Goal: Transaction & Acquisition: Purchase product/service

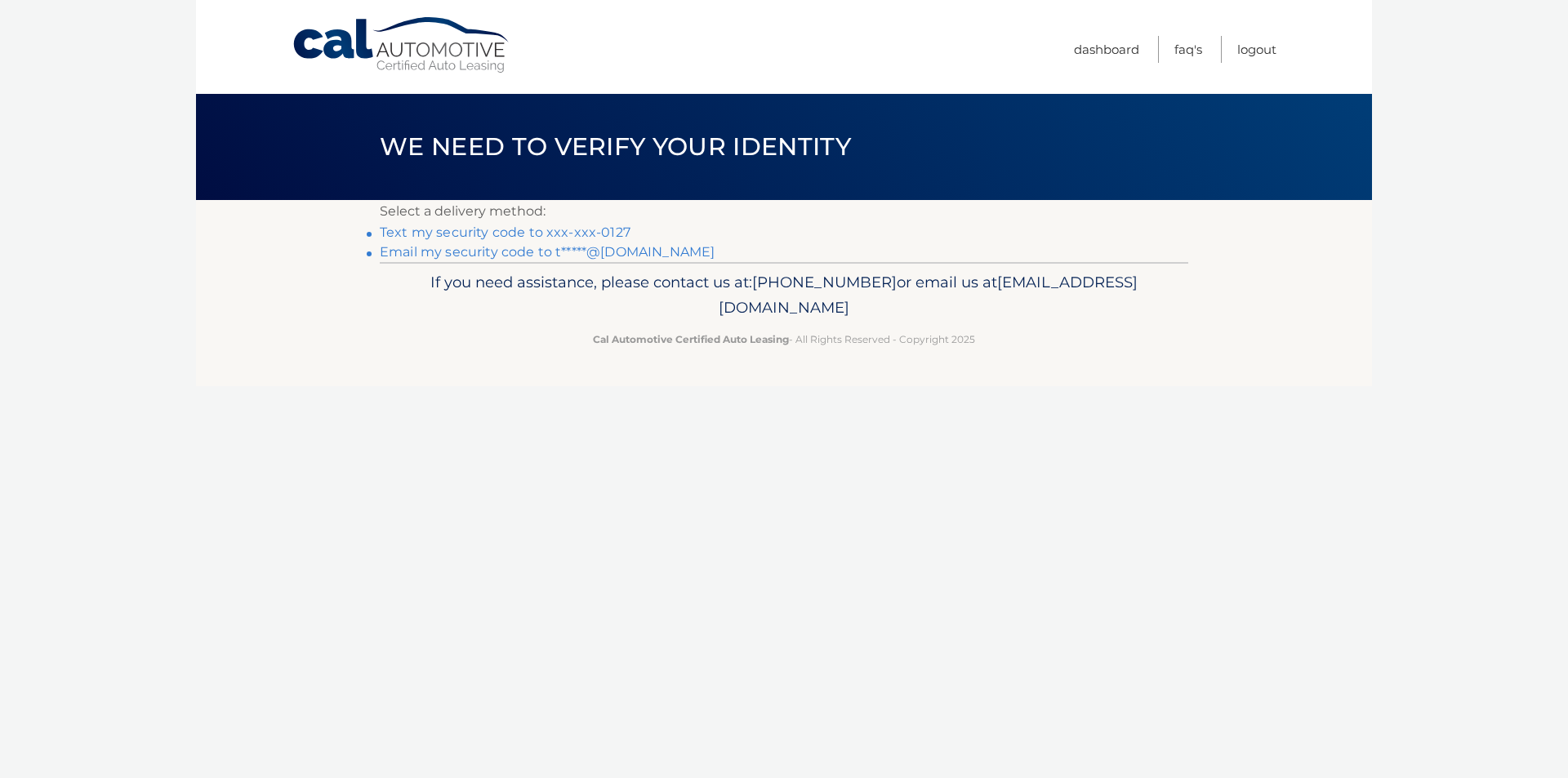
click at [509, 227] on link "Text my security code to xxx-xxx-0127" at bounding box center [505, 233] width 251 height 16
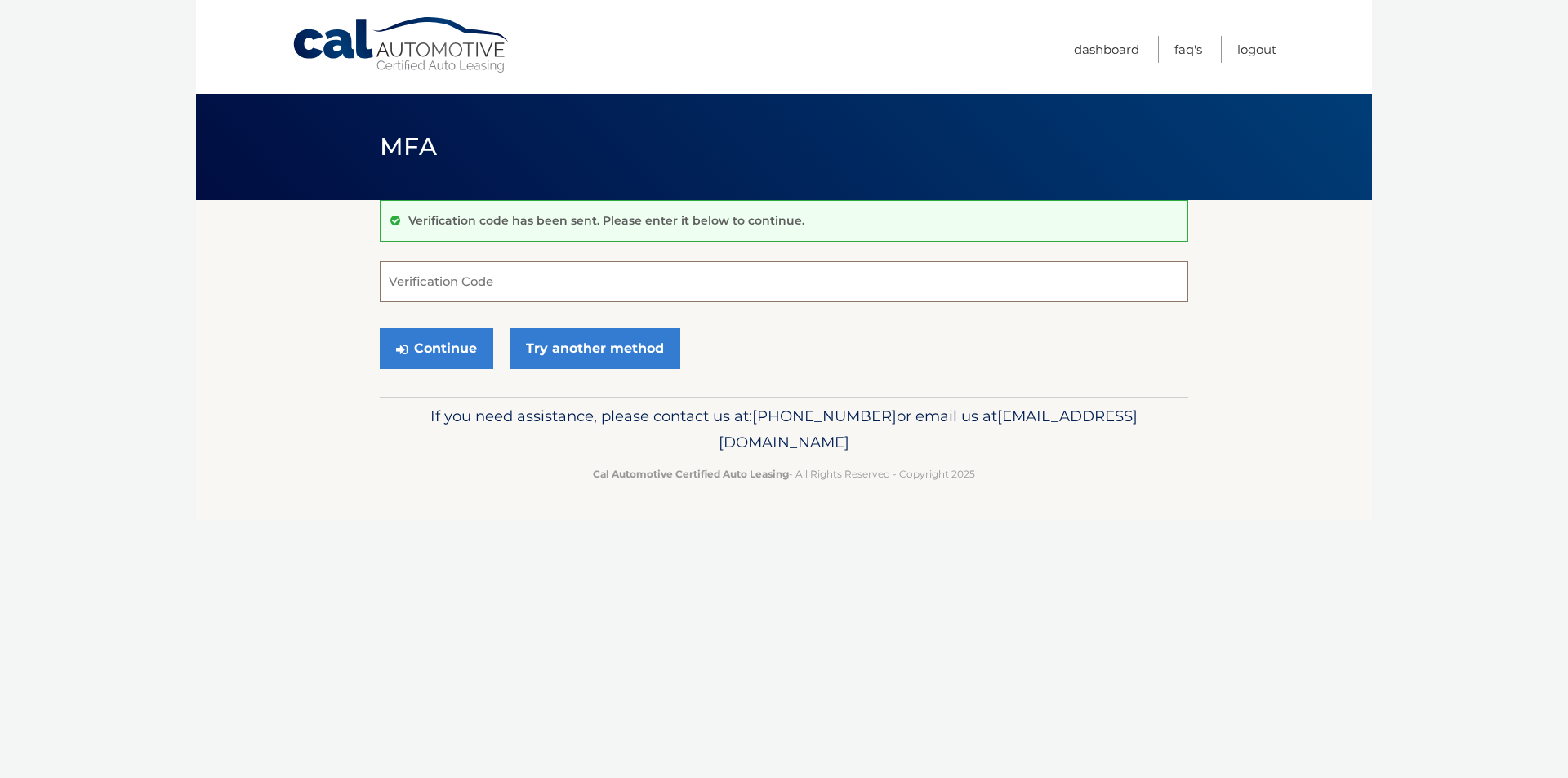
click at [446, 280] on input "Verification Code" at bounding box center [784, 281] width 808 height 41
type input "367912"
click at [380, 328] on button "Continue" at bounding box center [436, 349] width 113 height 41
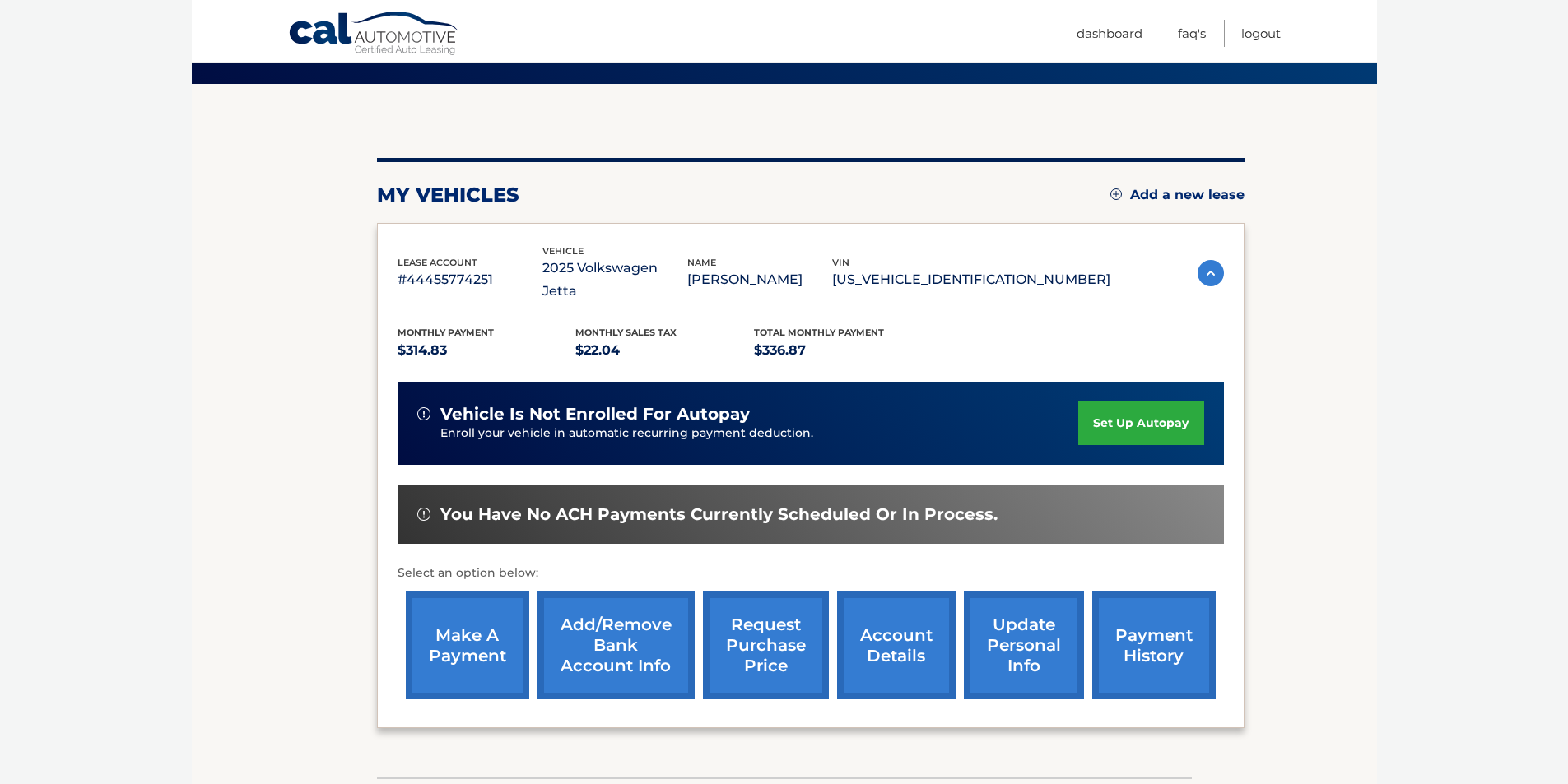
scroll to position [165, 0]
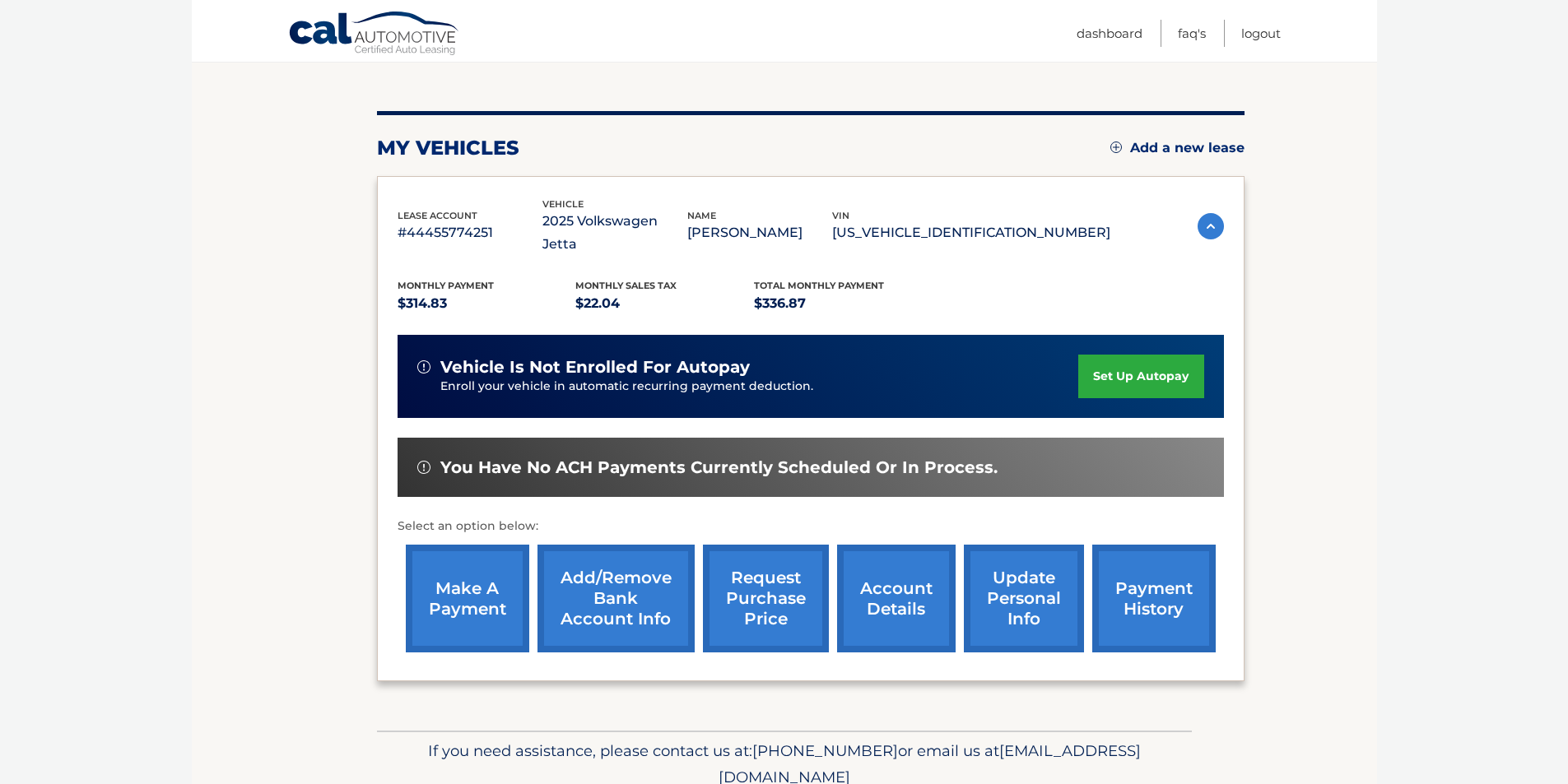
click at [459, 564] on link "make a payment" at bounding box center [468, 598] width 123 height 108
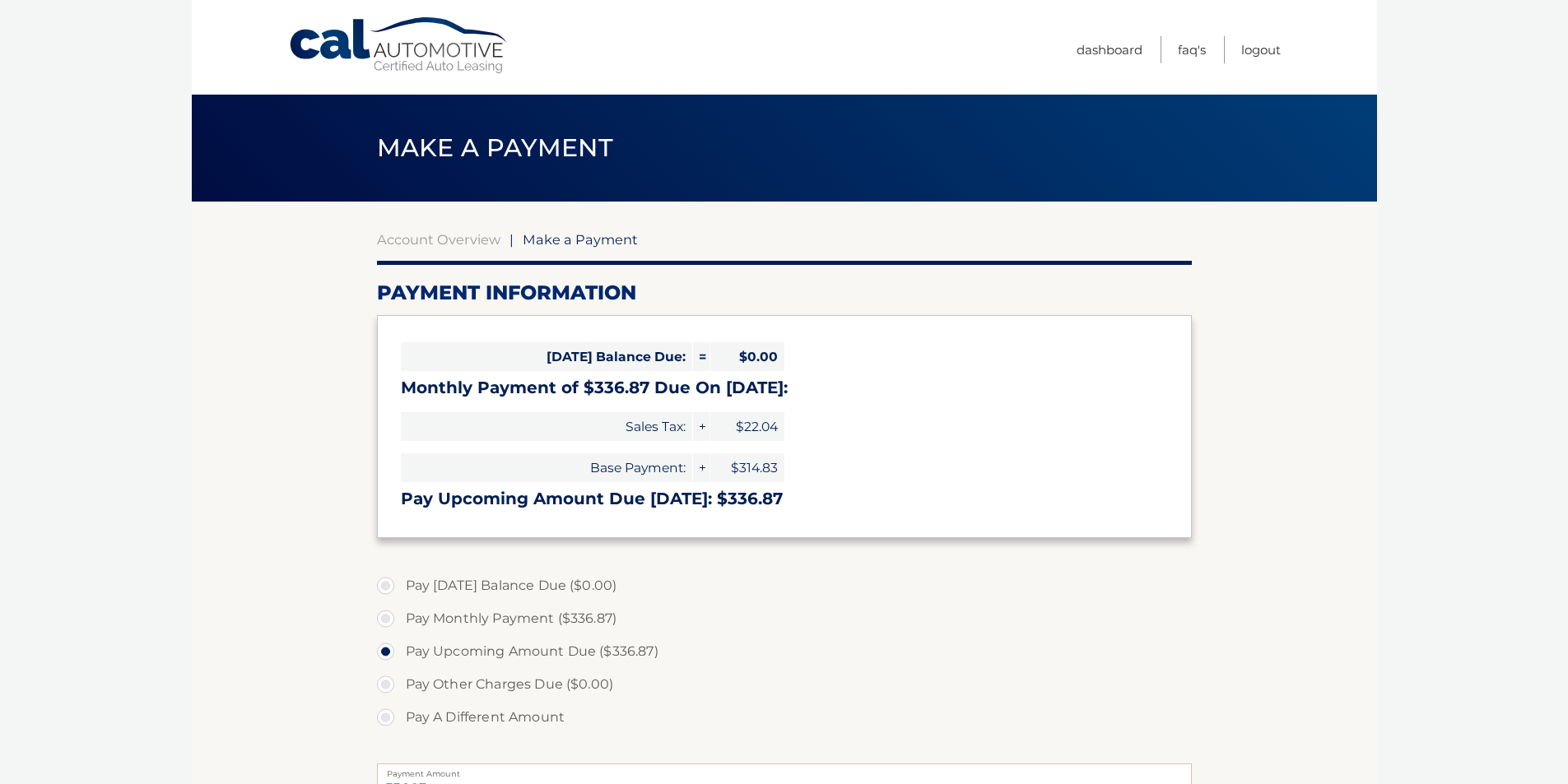
select select "ZDhhODVjYjQtNzBkYS00M2FlLTk4ZDgtMDY1YTc2OTkyMDdh"
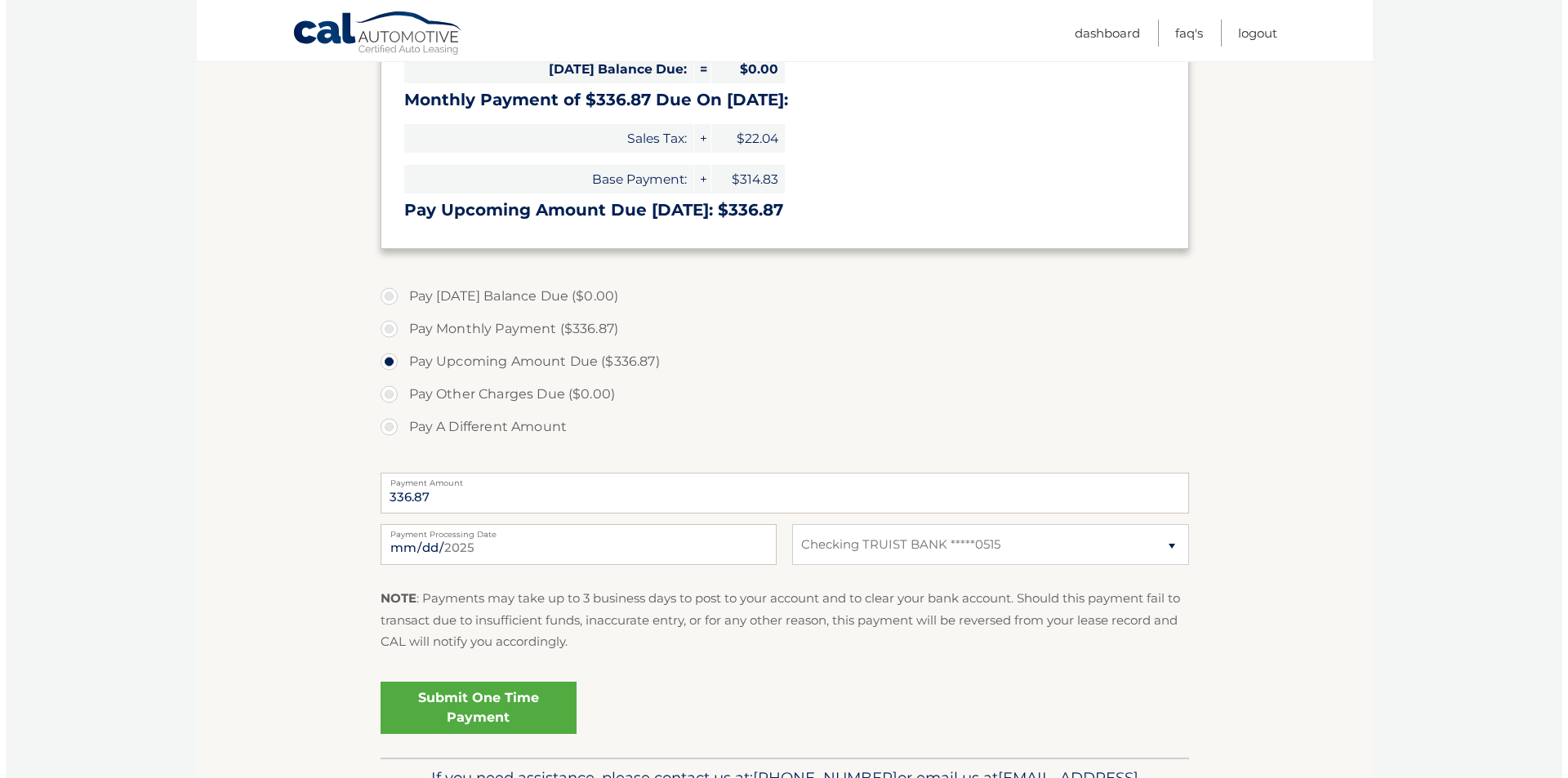
scroll to position [327, 0]
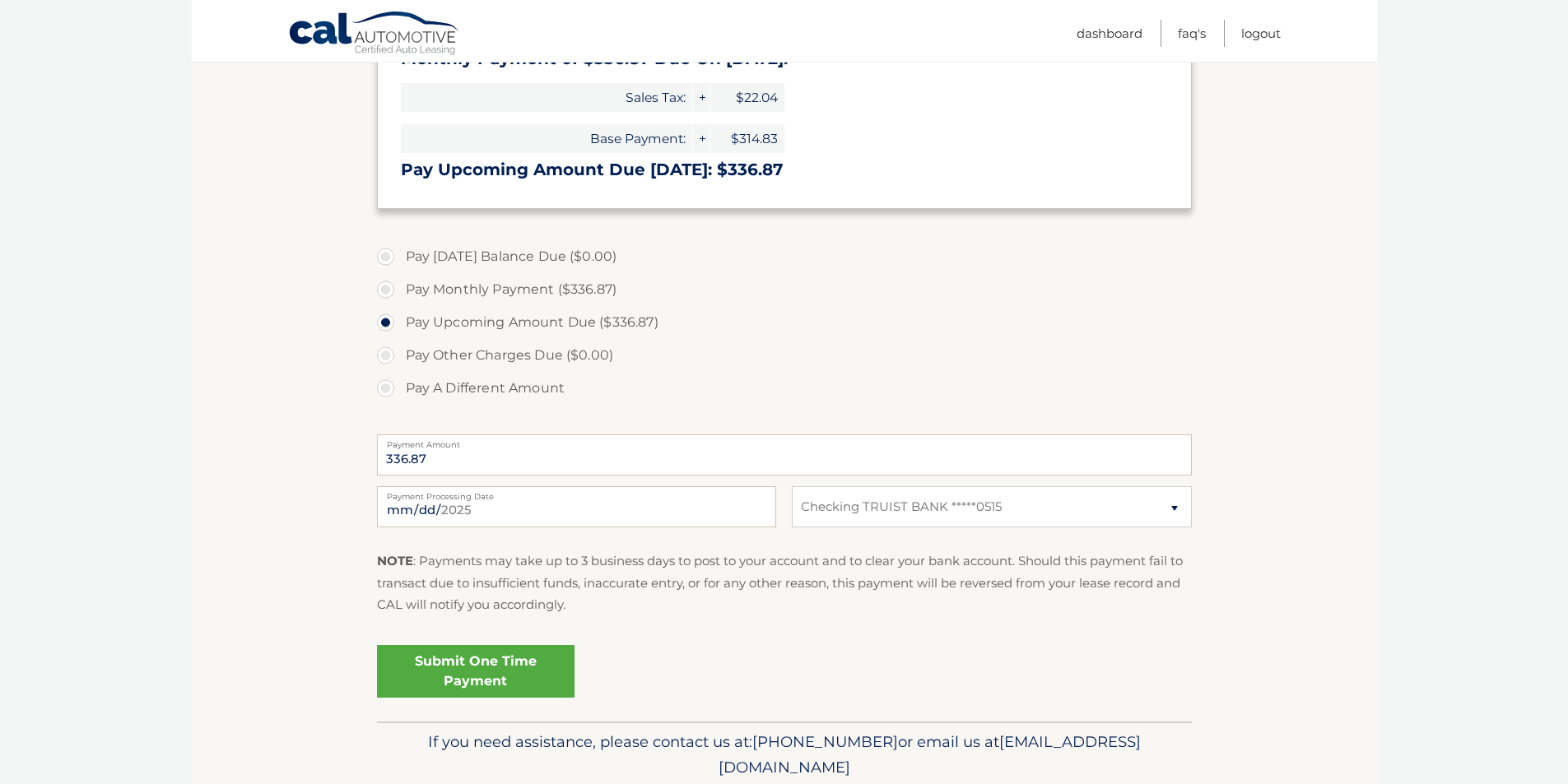
click at [483, 657] on link "Submit One Time Payment" at bounding box center [476, 671] width 197 height 53
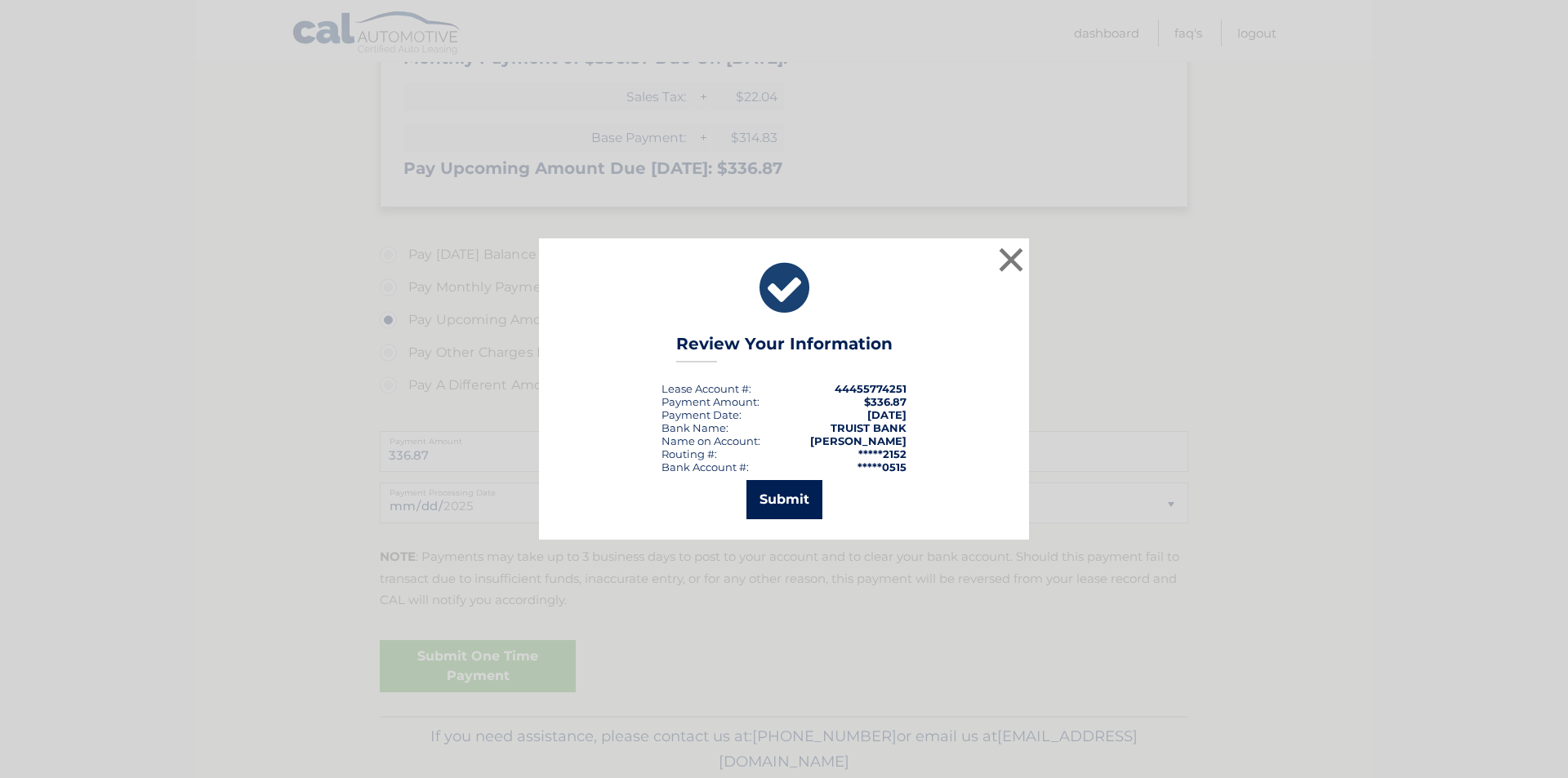
click at [780, 496] on button "Submit" at bounding box center [784, 499] width 76 height 39
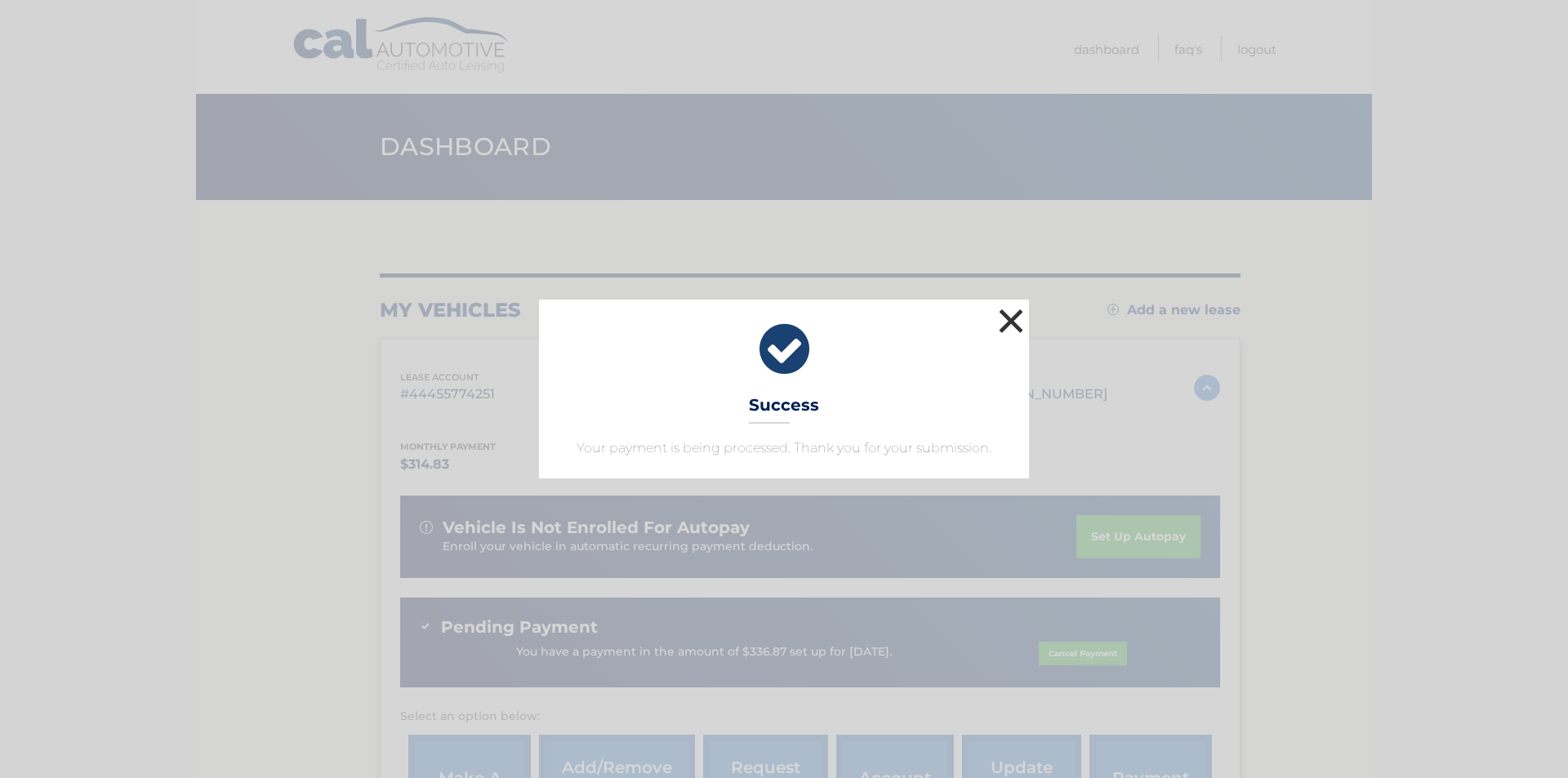
click at [1010, 315] on button "×" at bounding box center [1011, 320] width 33 height 33
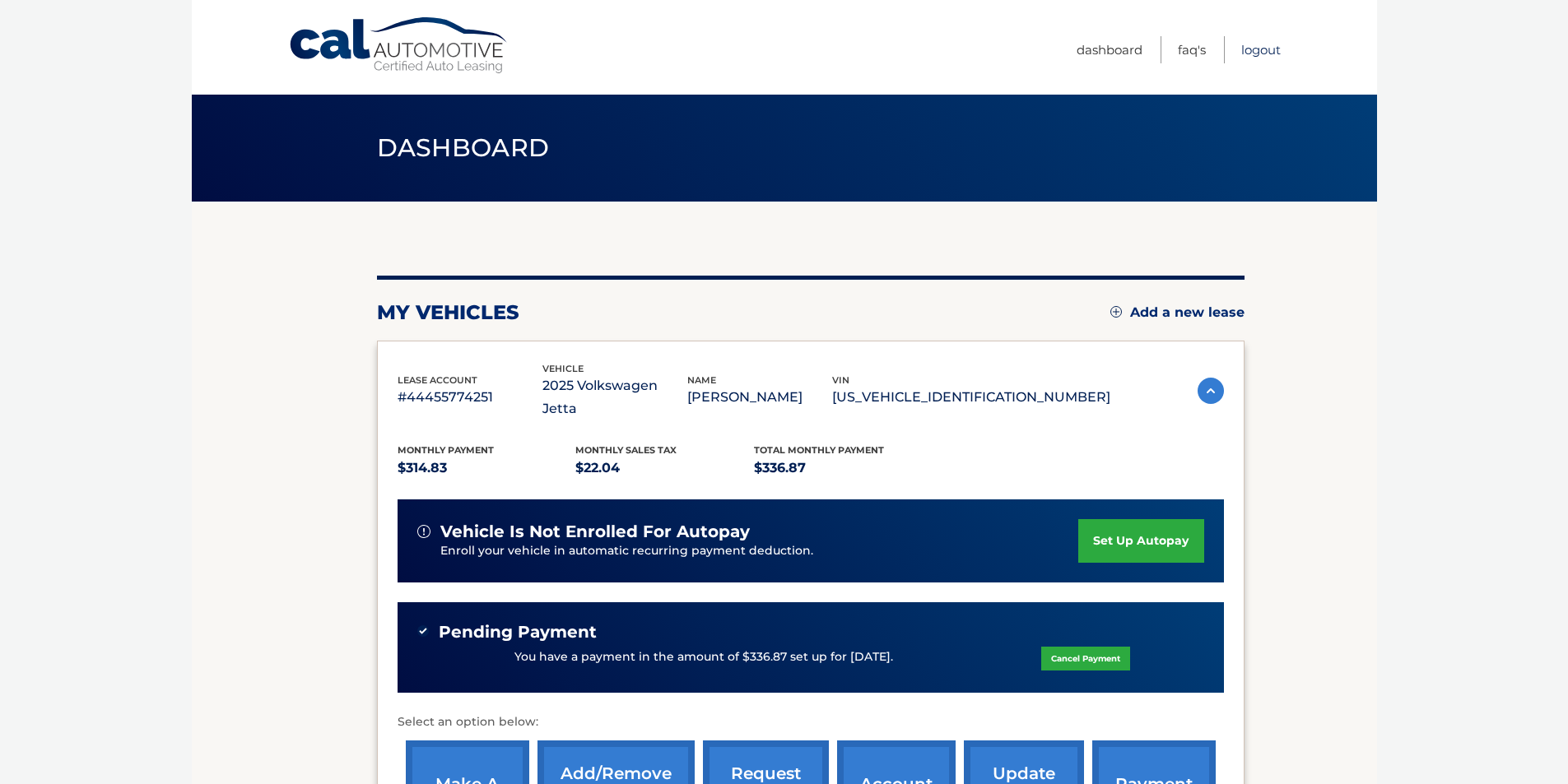
click at [1257, 47] on link "Logout" at bounding box center [1261, 50] width 39 height 27
